Goal: Complete application form

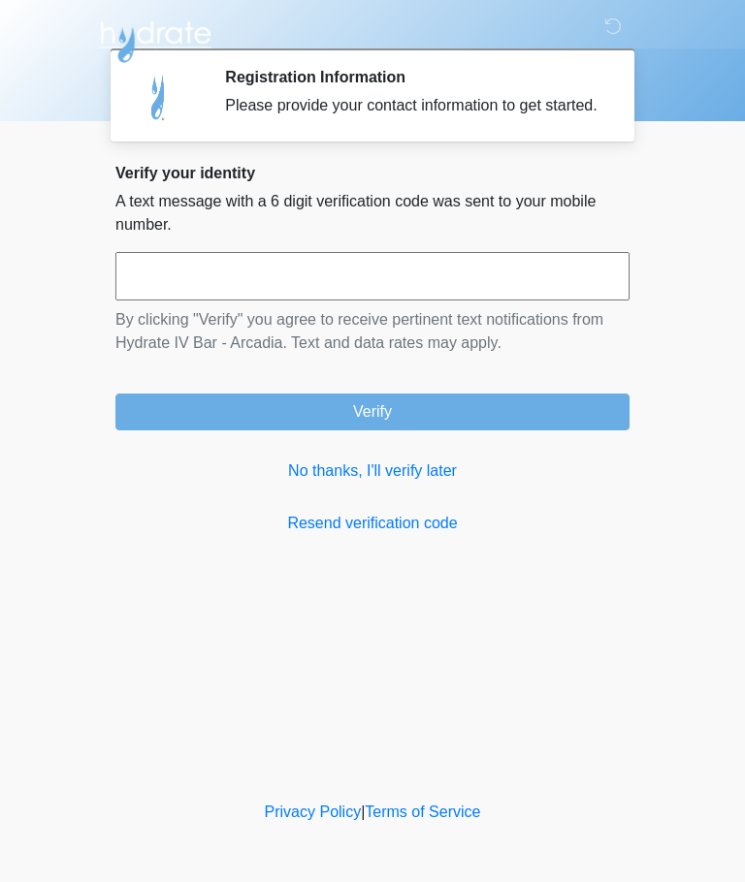
click at [450, 288] on input "text" at bounding box center [372, 276] width 514 height 48
type input "******"
click at [285, 431] on button "Verify" at bounding box center [372, 412] width 514 height 37
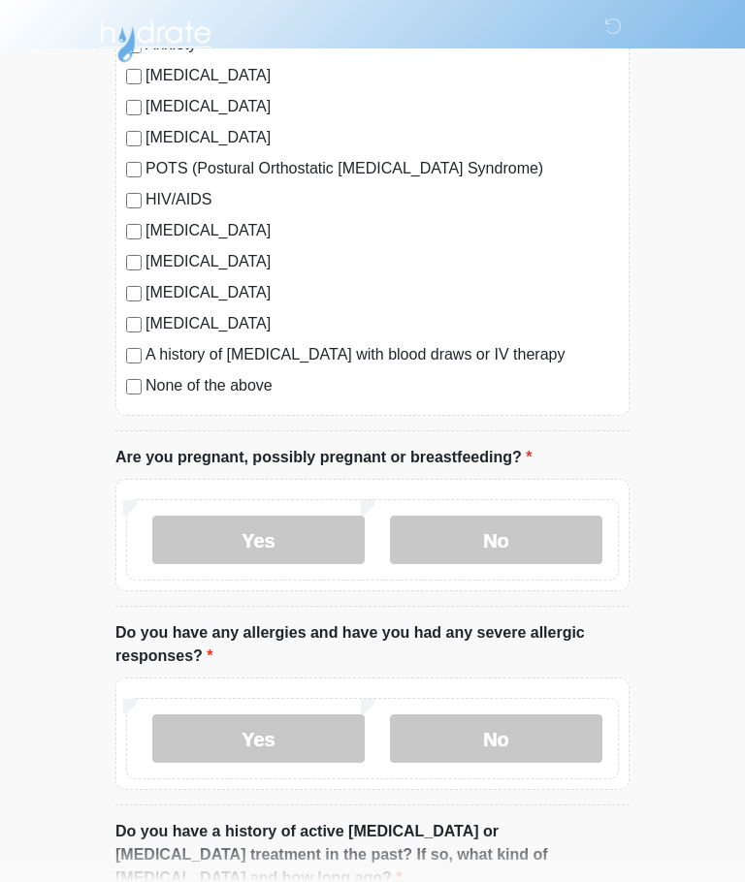
scroll to position [442, 0]
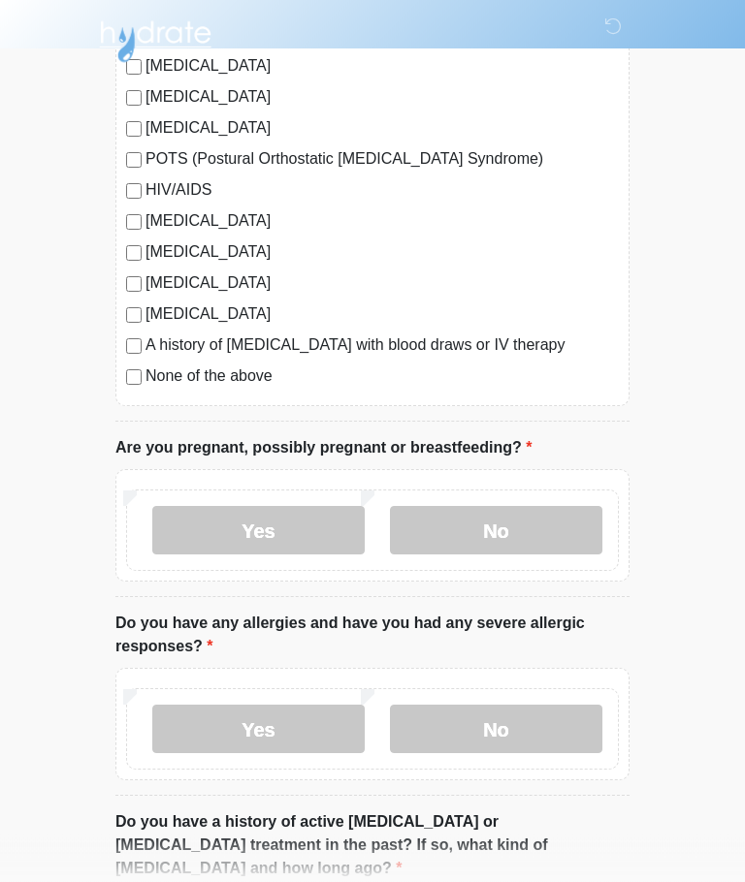
click at [502, 539] on label "No" at bounding box center [496, 531] width 212 height 48
click at [522, 720] on label "No" at bounding box center [496, 729] width 212 height 48
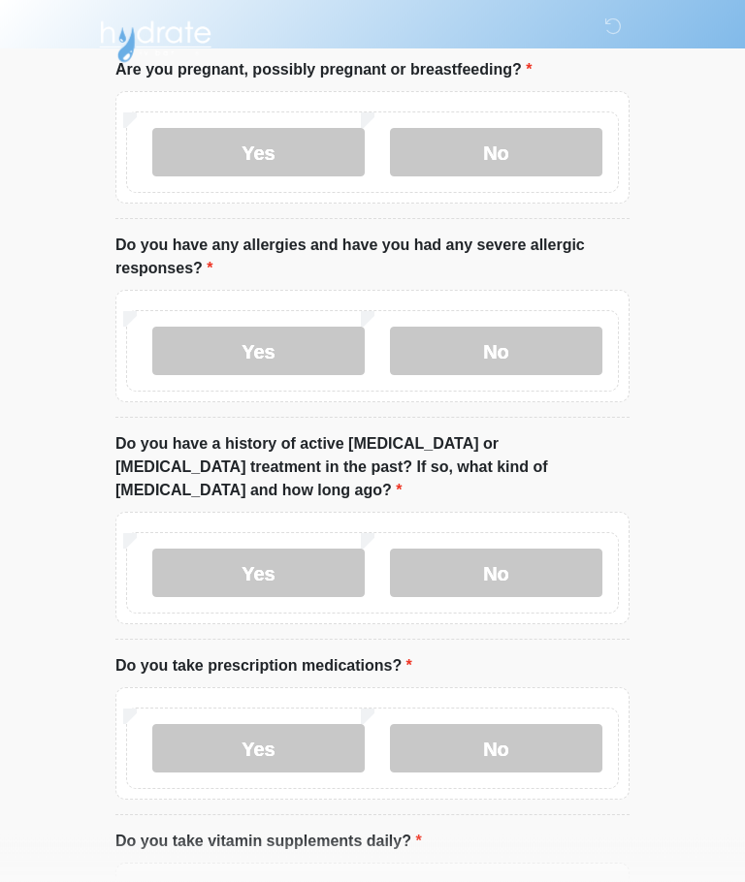
scroll to position [821, 0]
click at [556, 549] on label "No" at bounding box center [496, 573] width 212 height 48
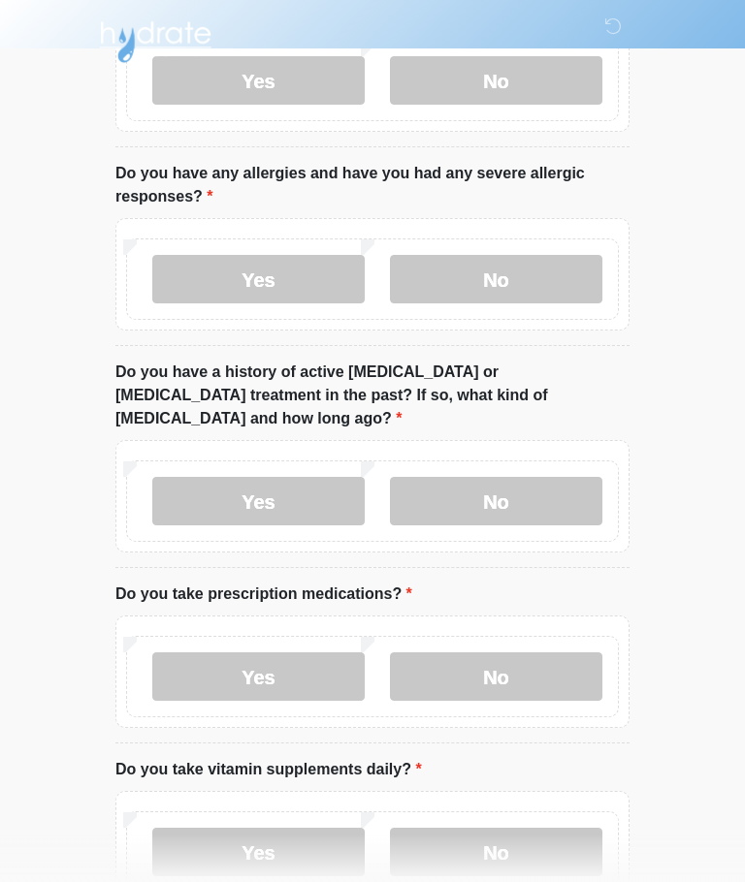
scroll to position [994, 0]
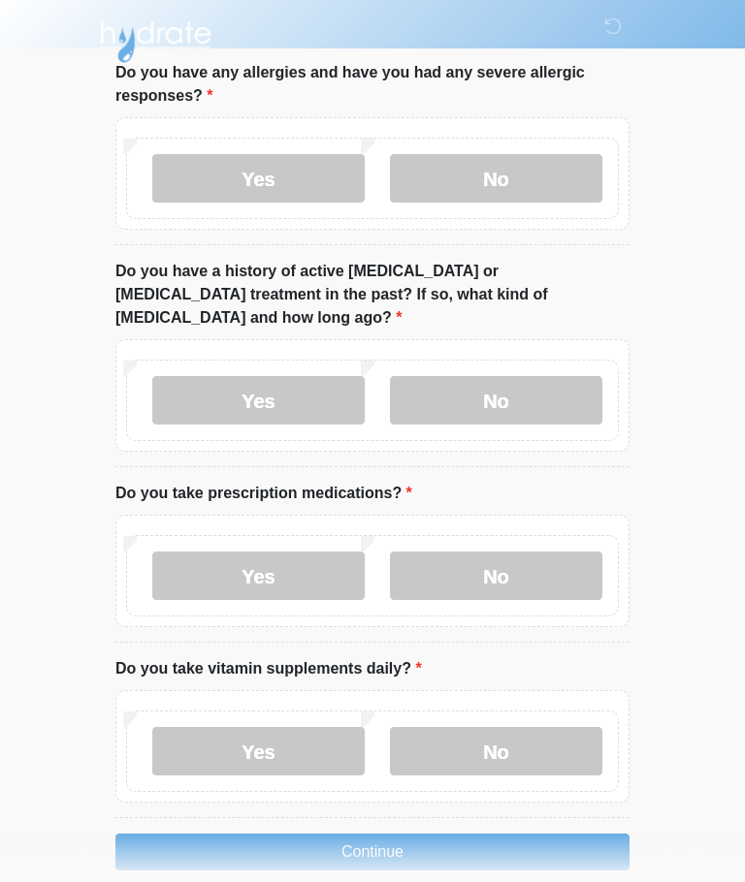
click at [527, 558] on label "No" at bounding box center [496, 576] width 212 height 48
click at [537, 727] on label "No" at bounding box center [496, 751] width 212 height 48
click at [521, 840] on button "Continue" at bounding box center [372, 852] width 514 height 37
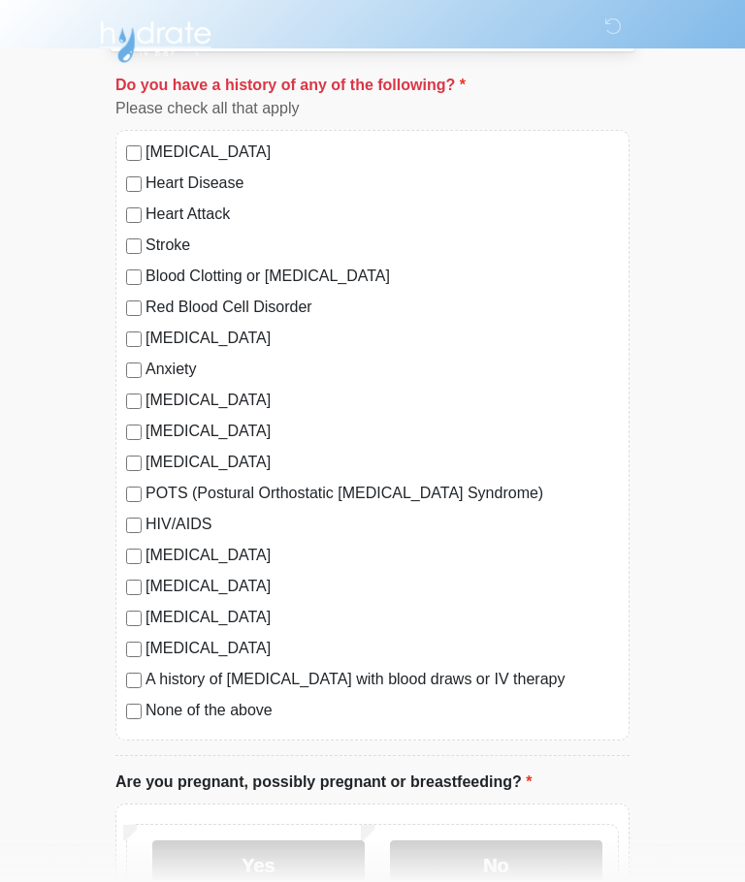
scroll to position [110, 0]
click at [520, 872] on label "No" at bounding box center [496, 864] width 212 height 48
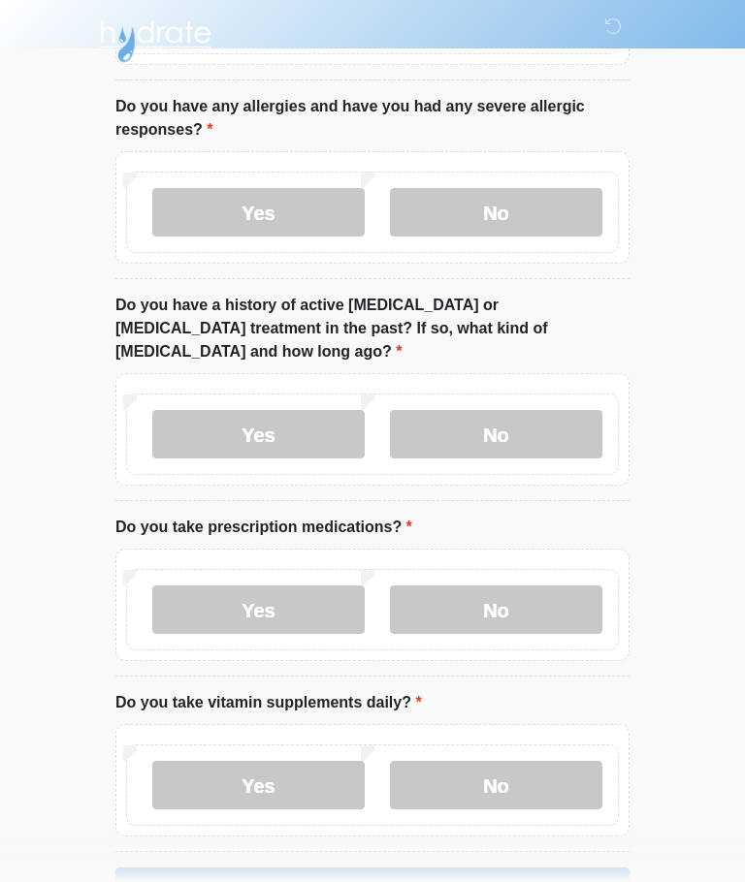
scroll to position [994, 0]
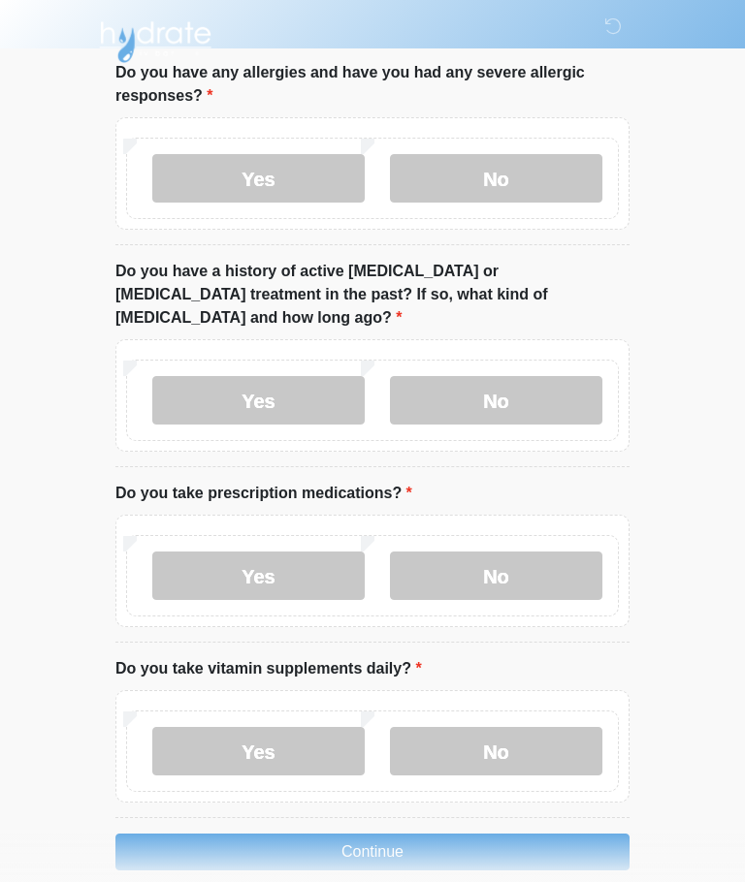
click at [474, 839] on button "Continue" at bounding box center [372, 852] width 514 height 37
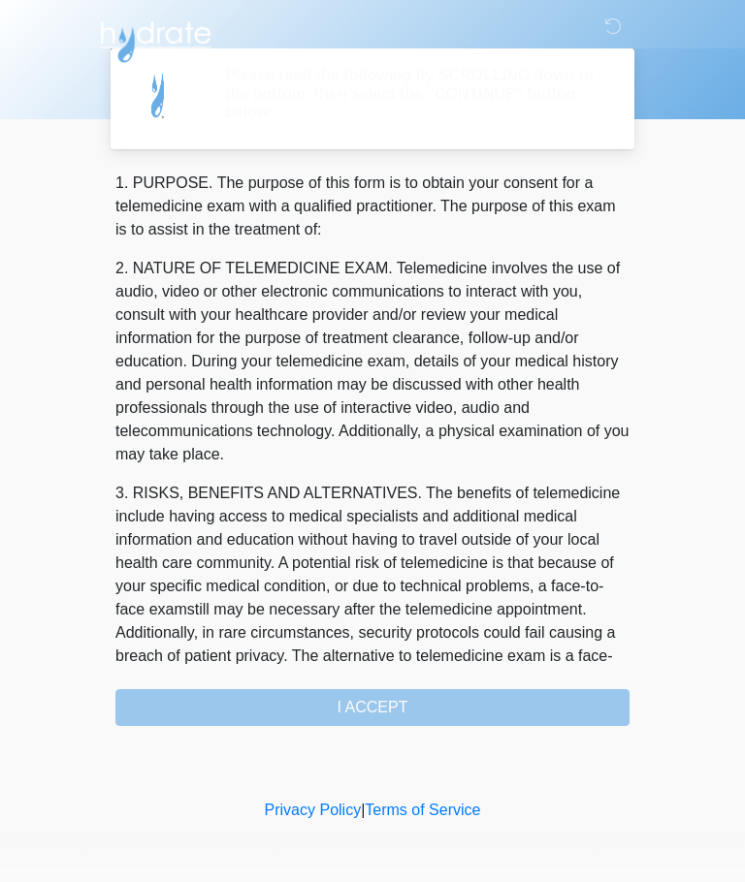
scroll to position [0, 0]
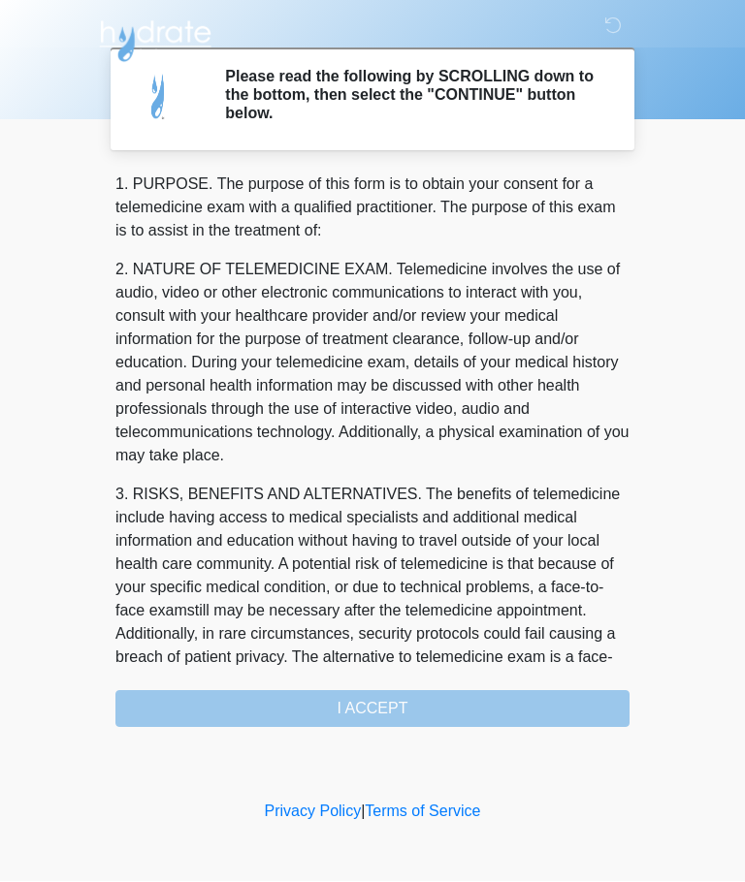
click at [487, 716] on div "1. PURPOSE. The purpose of this form is to obtain your consent for a telemedici…" at bounding box center [372, 451] width 514 height 555
click at [403, 719] on div "1. PURPOSE. The purpose of this form is to obtain your consent for a telemedici…" at bounding box center [372, 451] width 514 height 555
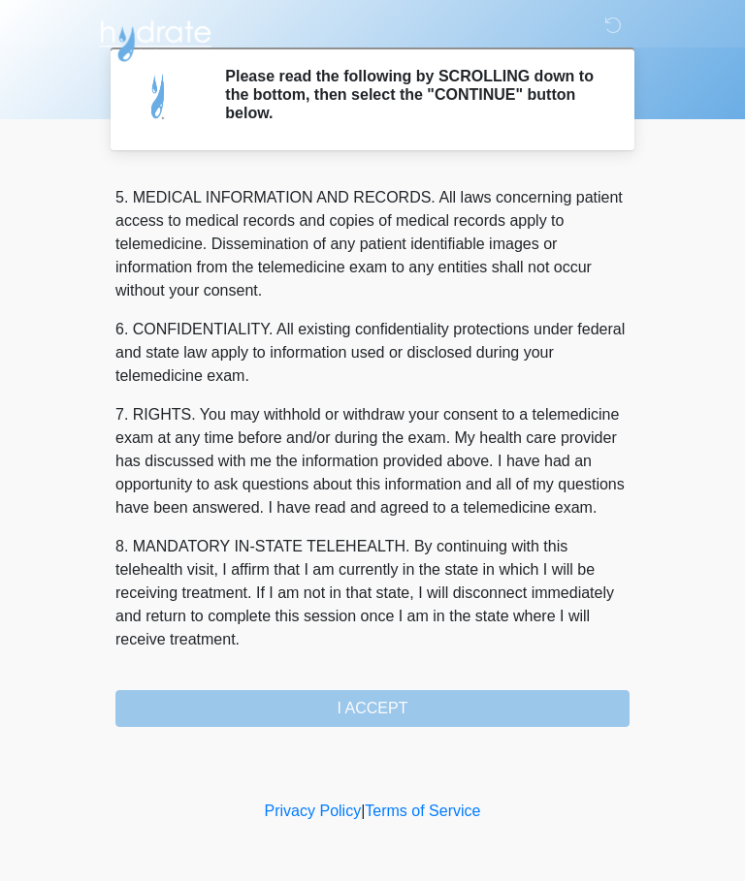
scroll to position [630, 0]
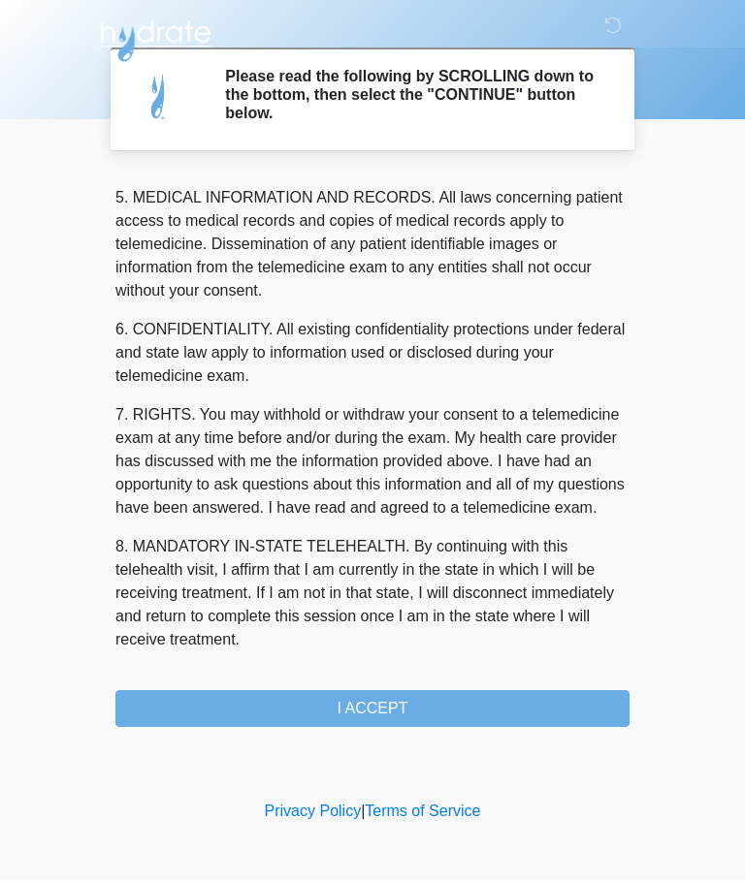
click at [464, 708] on button "I ACCEPT" at bounding box center [372, 709] width 514 height 37
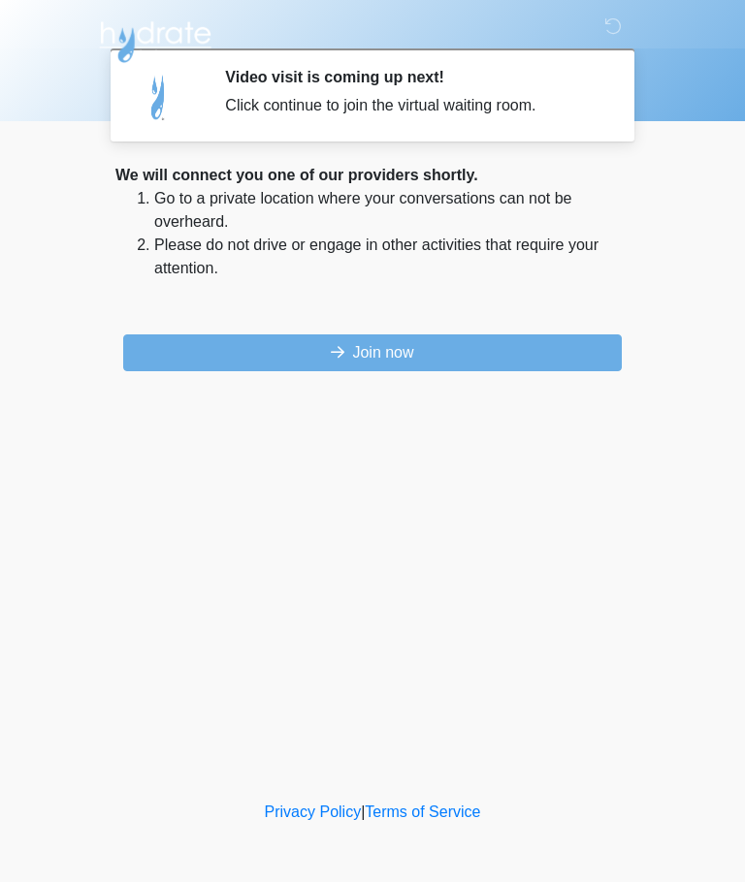
click at [461, 365] on button "Join now" at bounding box center [372, 353] width 498 height 37
